Goal: Feedback & Contribution: Leave review/rating

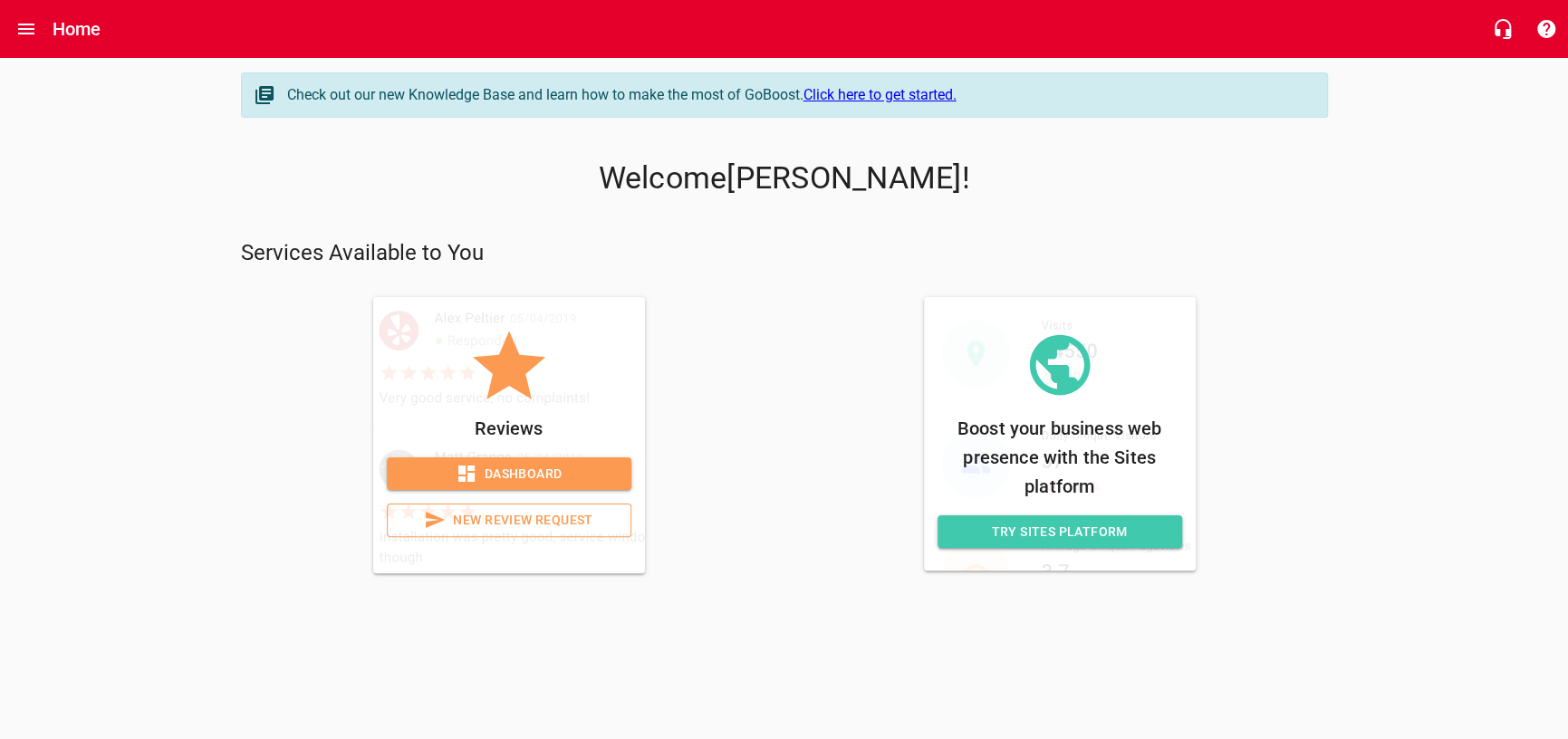
click at [456, 478] on icon at bounding box center [466, 474] width 22 height 22
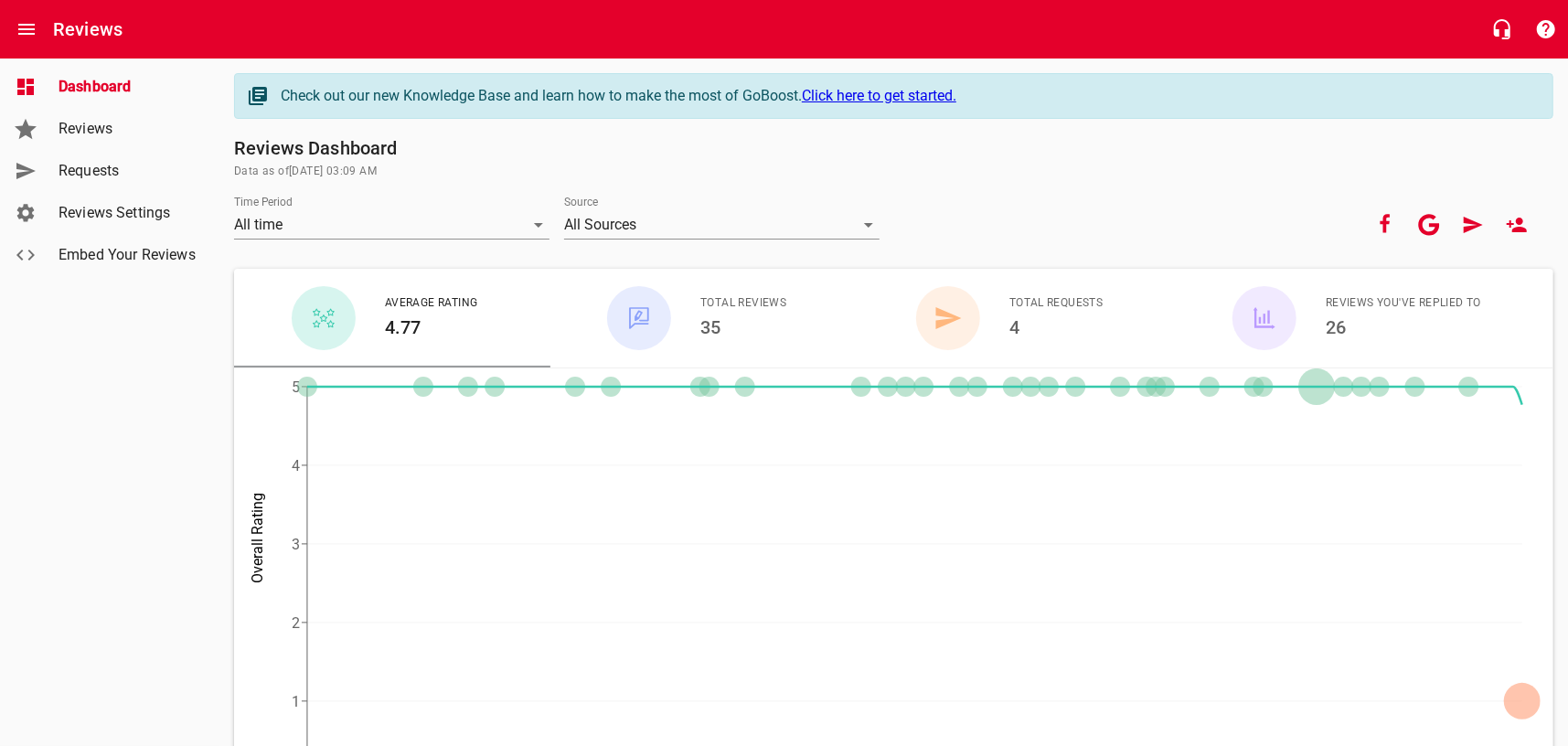
click at [118, 137] on span "Reviews" at bounding box center [128, 129] width 139 height 22
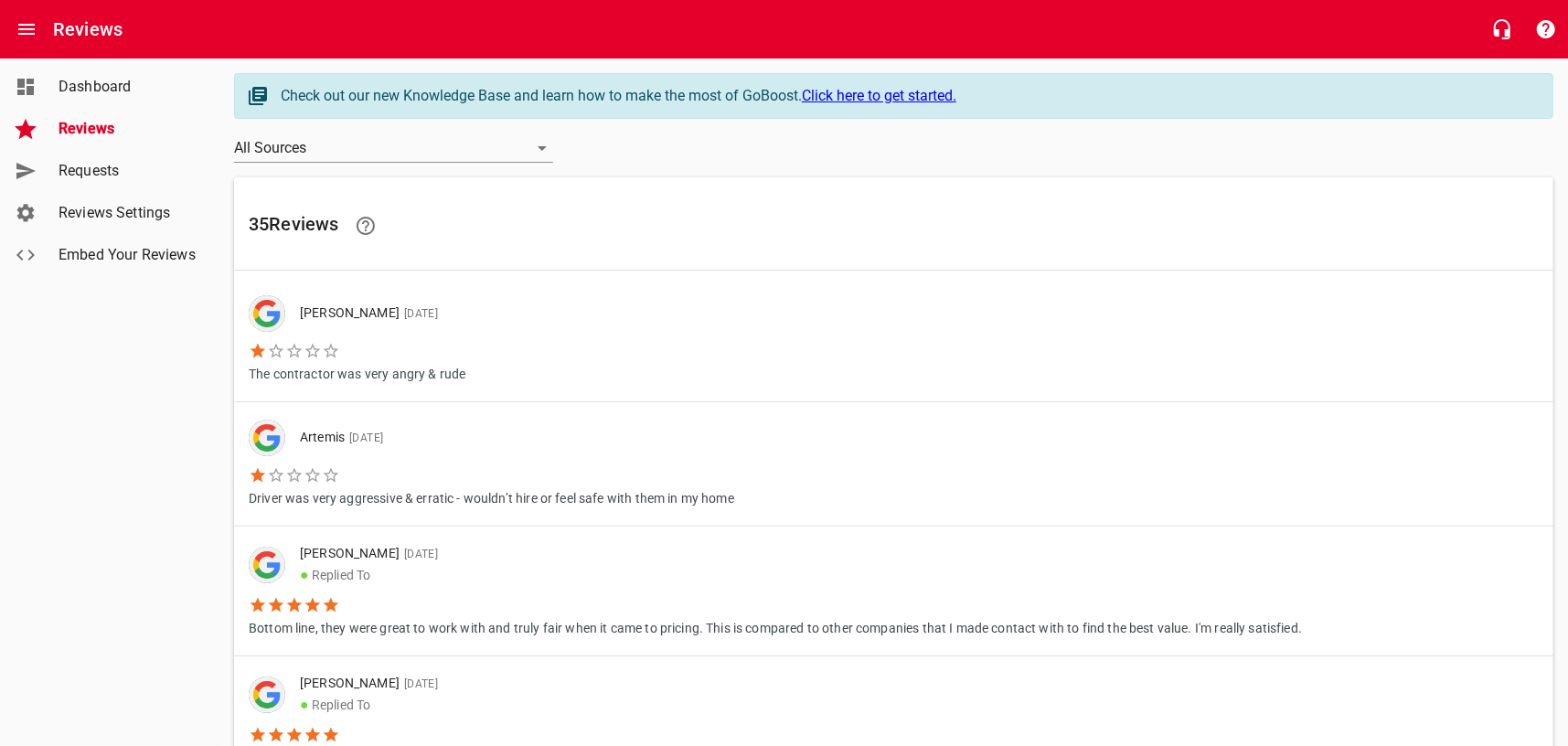
click at [554, 324] on link "[PERSON_NAME] [DATE] The contractor was very angry & rude" at bounding box center [894, 339] width 1319 height 124
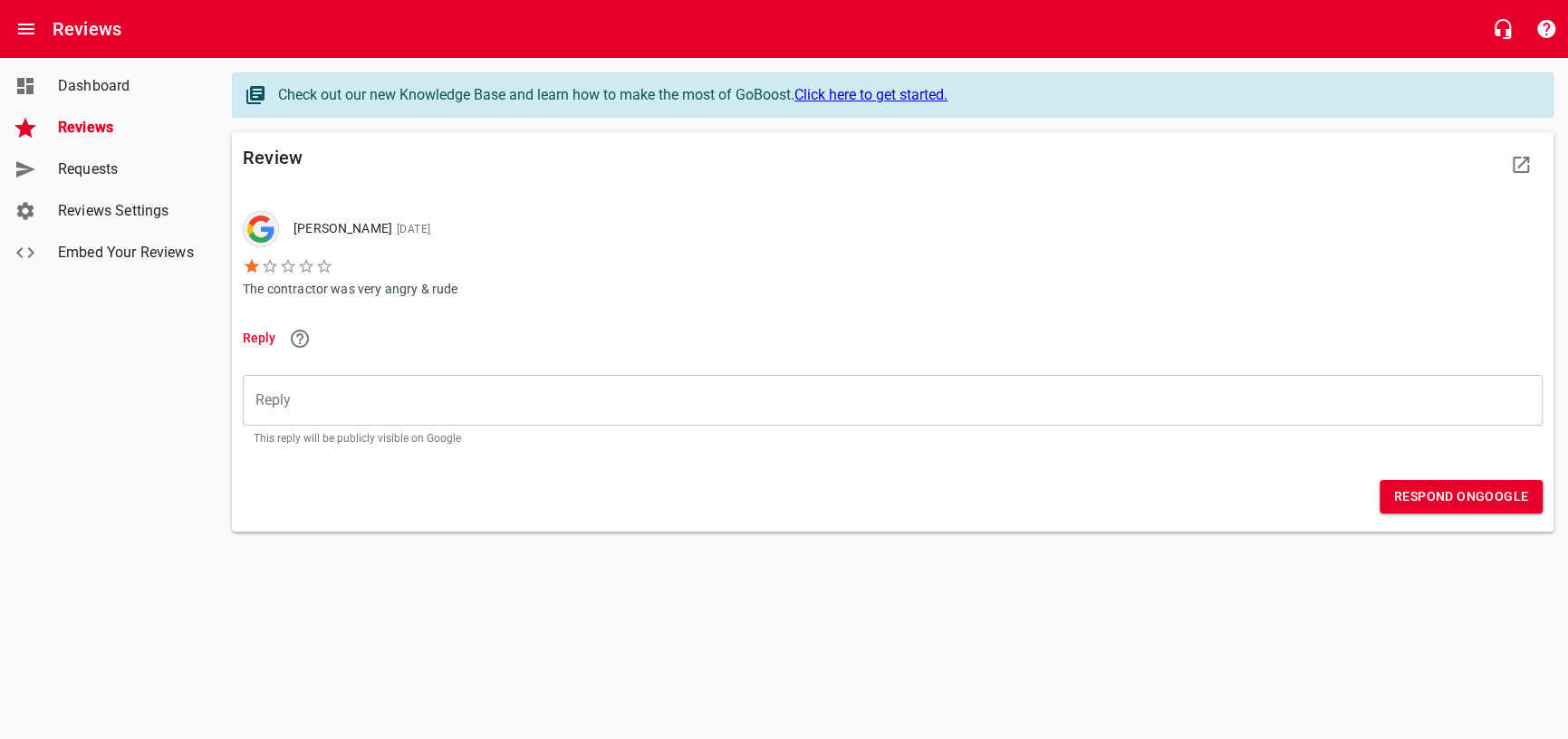
click at [83, 90] on span "Dashboard" at bounding box center [127, 86] width 138 height 22
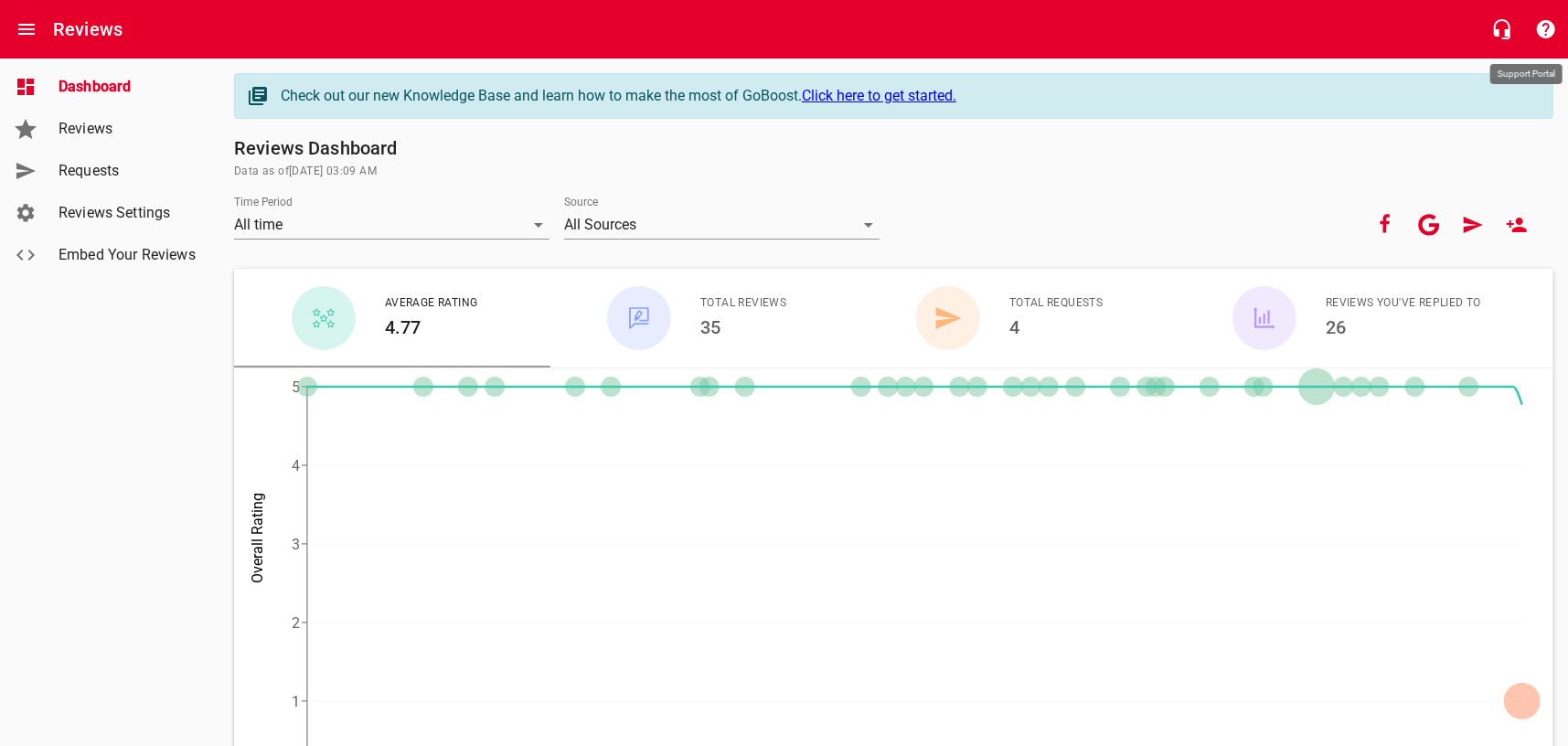
click at [1552, 26] on icon "button" at bounding box center [1546, 29] width 18 height 18
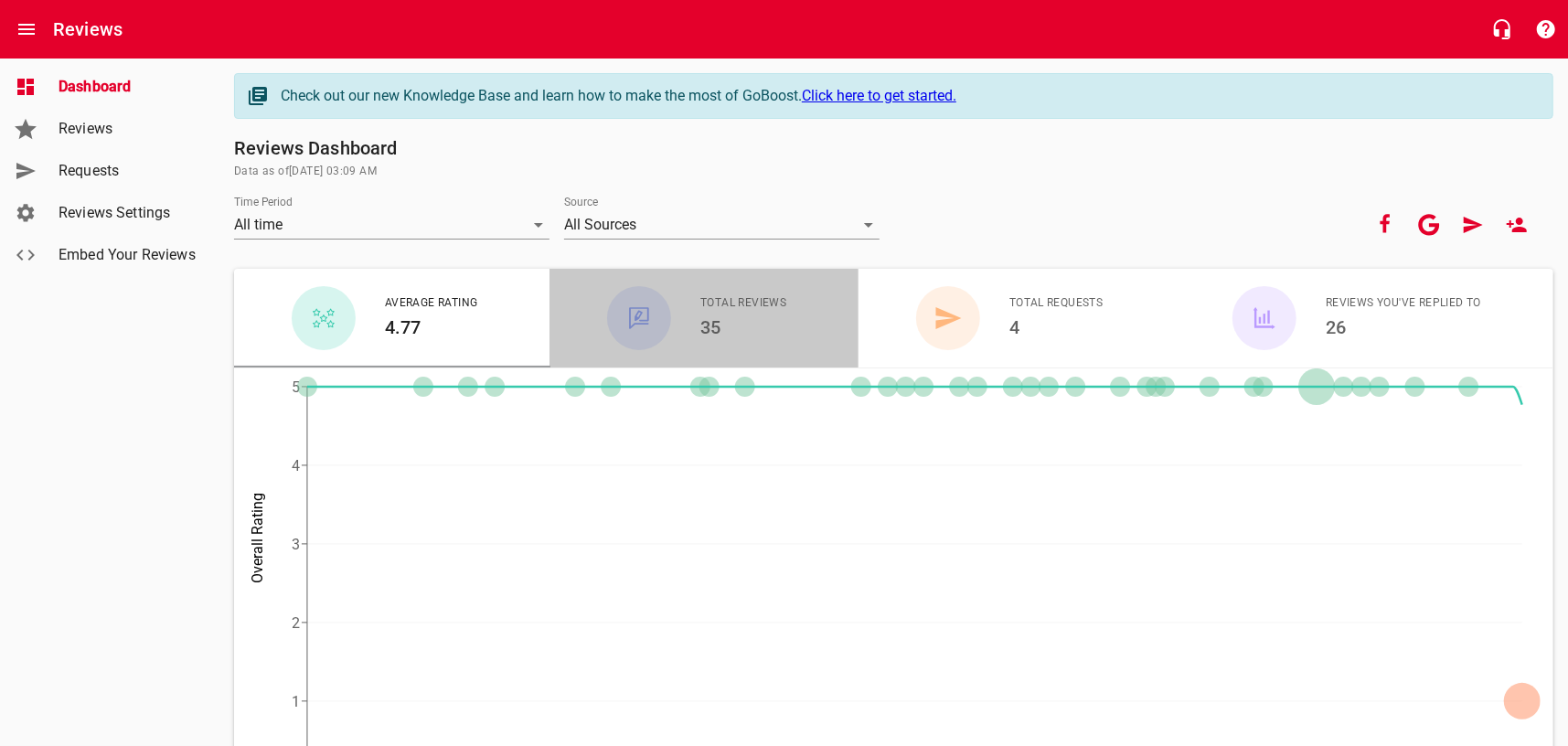
click at [717, 315] on h6 "35" at bounding box center [744, 327] width 86 height 29
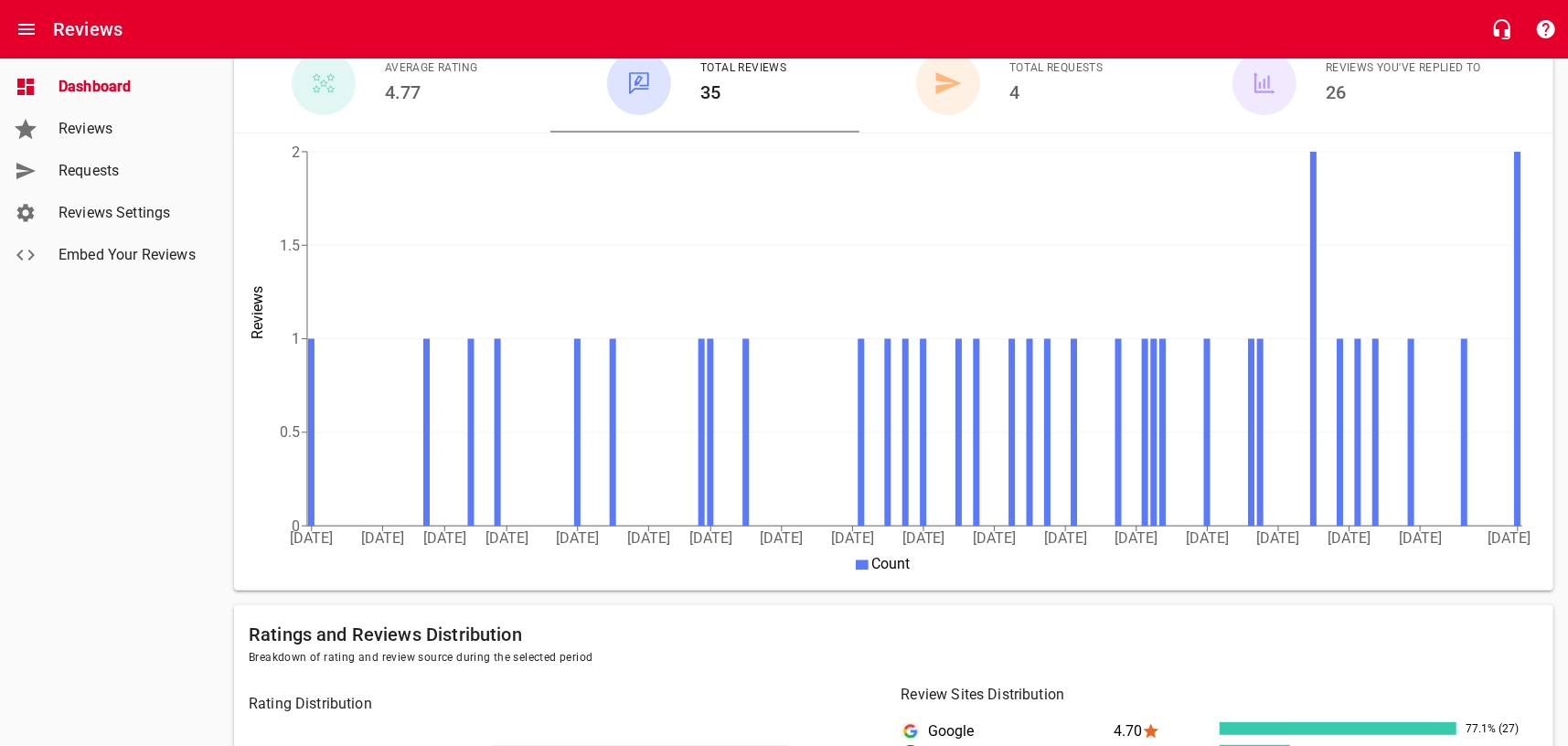
scroll to position [274, 0]
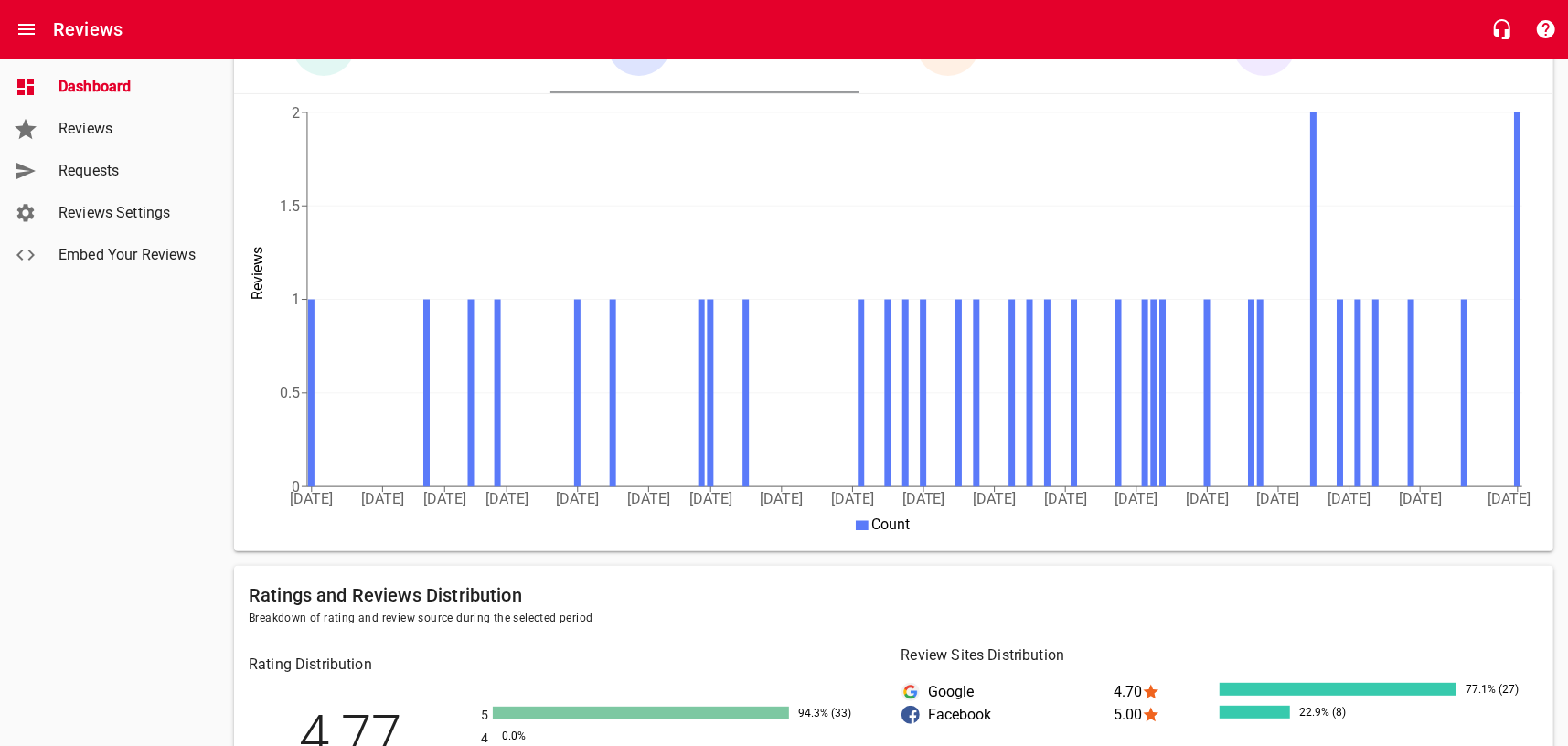
click at [116, 130] on span "Reviews" at bounding box center [128, 129] width 139 height 22
